Goal: Task Accomplishment & Management: Use online tool/utility

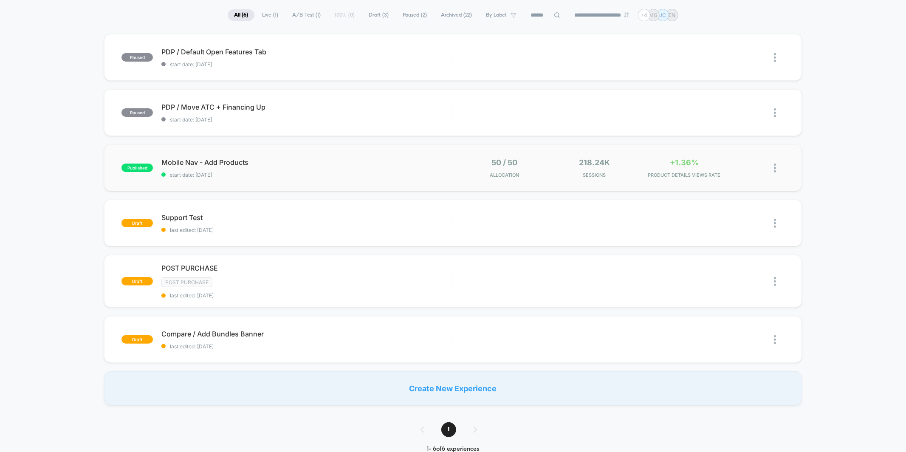
scroll to position [47, 0]
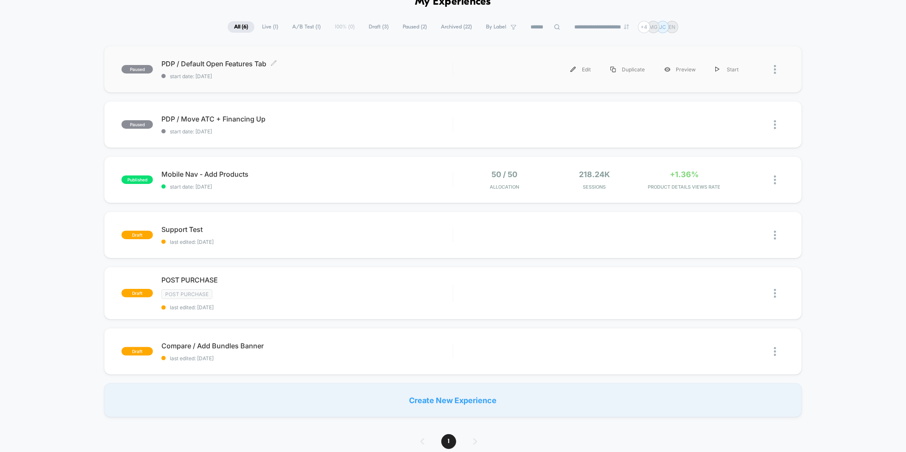
click at [203, 65] on span "PDP / Default Open Features Tab Click to edit experience details" at bounding box center [306, 63] width 291 height 8
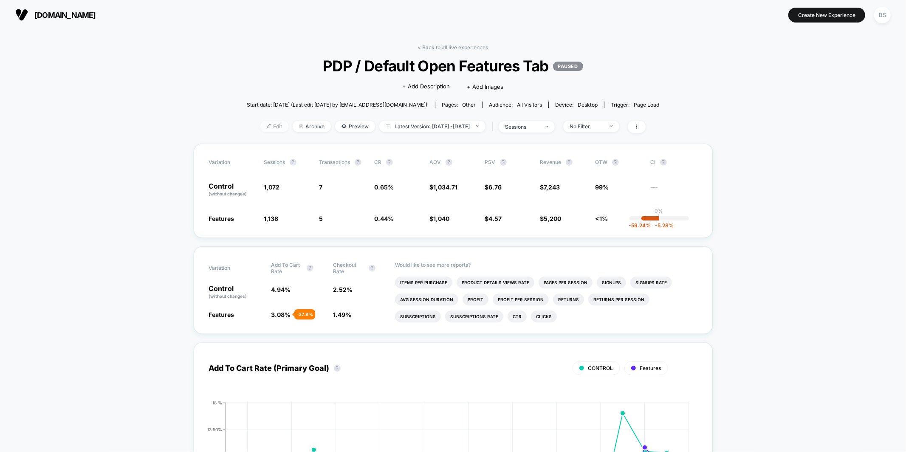
click at [263, 126] on span "Edit" at bounding box center [274, 126] width 28 height 11
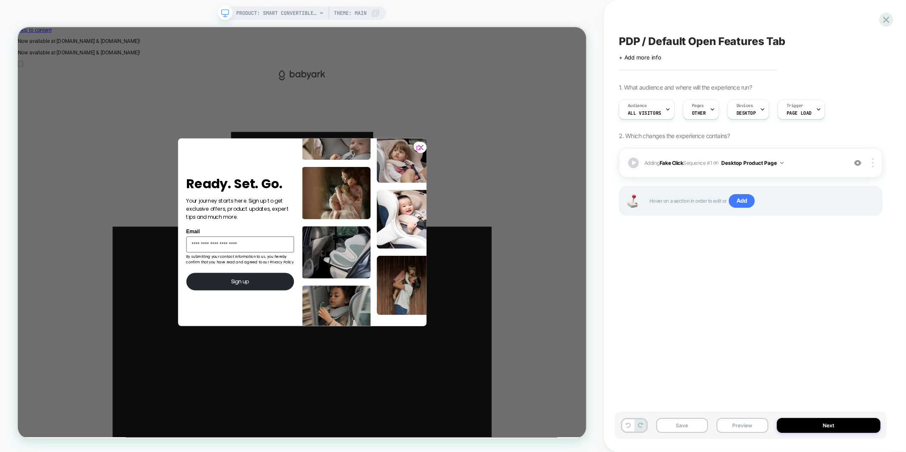
click at [553, 189] on icon "Close dialog" at bounding box center [555, 187] width 6 height 6
